Goal: Check status: Check status

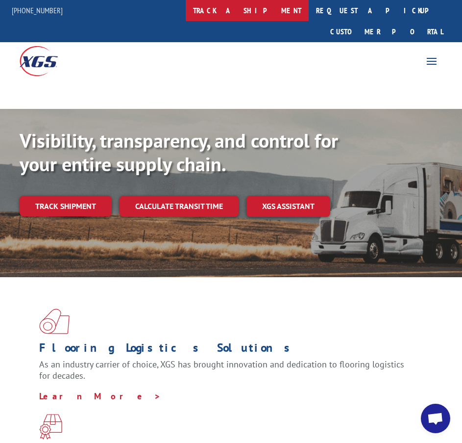
click at [276, 10] on link "track a shipment" at bounding box center [247, 10] width 123 height 21
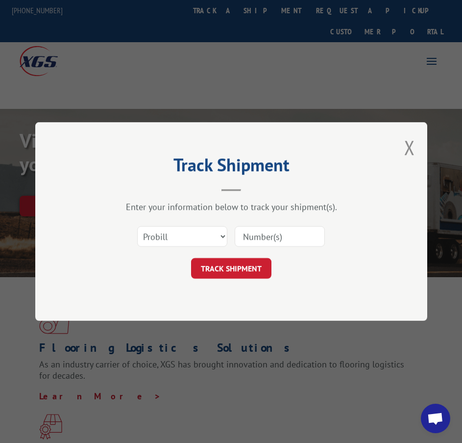
click at [267, 244] on input at bounding box center [280, 236] width 90 height 21
paste input "17409269"
type input "17409269"
click at [229, 269] on button "TRACK SHIPMENT" at bounding box center [231, 268] width 80 height 21
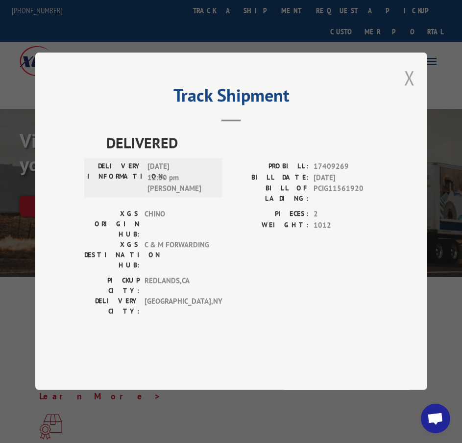
click at [405, 91] on button "Close modal" at bounding box center [409, 78] width 11 height 26
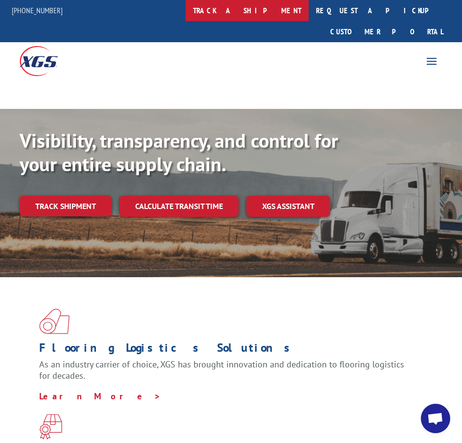
click at [260, 8] on link "track a shipment" at bounding box center [247, 10] width 123 height 21
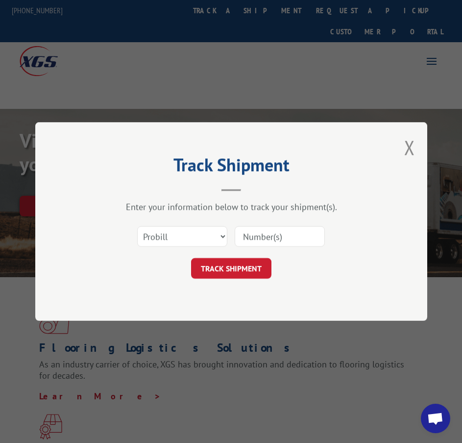
click at [289, 240] on input at bounding box center [280, 236] width 90 height 21
paste input "17409252"
type input "17409252"
click at [250, 262] on button "TRACK SHIPMENT" at bounding box center [231, 268] width 80 height 21
